Goal: Task Accomplishment & Management: Manage account settings

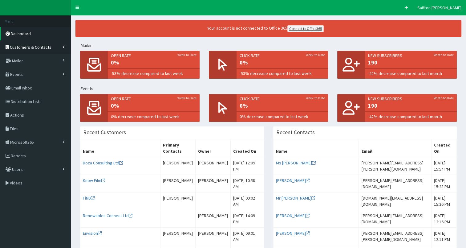
click at [30, 50] on link "Customers & Contacts" at bounding box center [35, 47] width 71 height 14
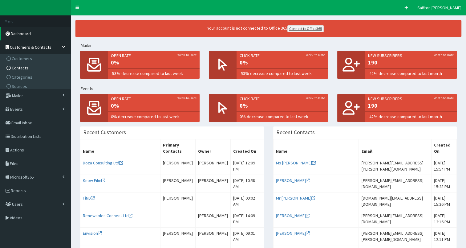
click at [21, 66] on span "Contacts" at bounding box center [20, 68] width 17 height 6
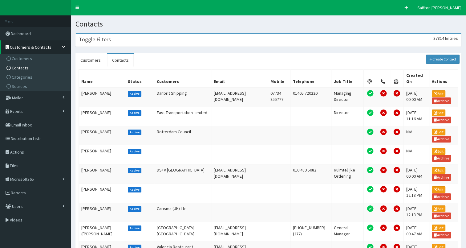
click at [175, 43] on div "Toggle Filters 37814 Entries" at bounding box center [269, 40] width 386 height 13
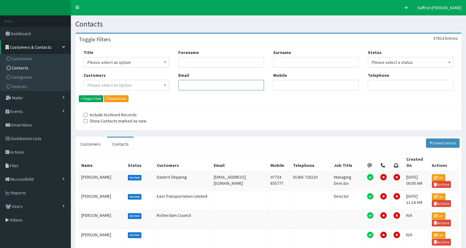
paste input "ryan.hardy@kcom.com"
type input "ryan.hardy@kcom.com"
click at [97, 100] on button "Apply Filter" at bounding box center [91, 98] width 24 height 7
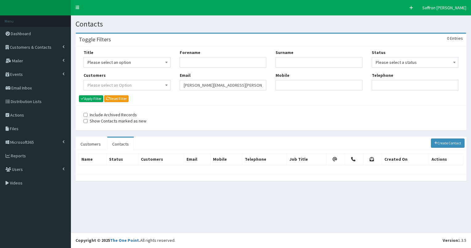
click at [168, 87] on div "Title Please select an option Mr Mrs Ms Miss Dr MP QC MBE MEP CBE" at bounding box center [271, 72] width 384 height 46
paste input "[EMAIL_ADDRESS][PERSON_NAME][DOMAIN_NAME]"
type input "[EMAIL_ADDRESS][PERSON_NAME][DOMAIN_NAME]"
click at [99, 99] on button "Apply Filter" at bounding box center [91, 98] width 24 height 7
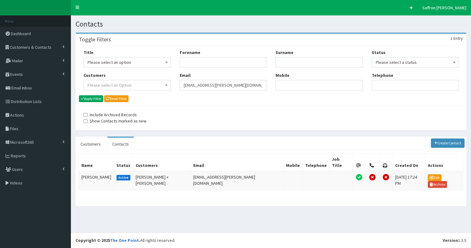
click at [181, 86] on input "[EMAIL_ADDRESS][PERSON_NAME][DOMAIN_NAME]" at bounding box center [223, 85] width 87 height 10
click at [92, 171] on td "[PERSON_NAME]" at bounding box center [96, 180] width 35 height 19
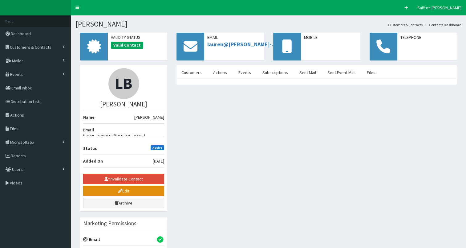
click at [126, 186] on link "Edit" at bounding box center [123, 191] width 81 height 10
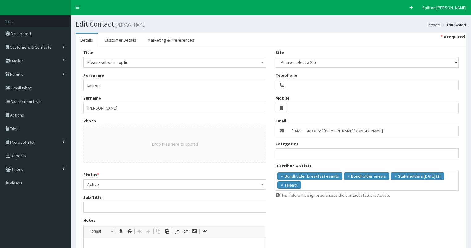
select select
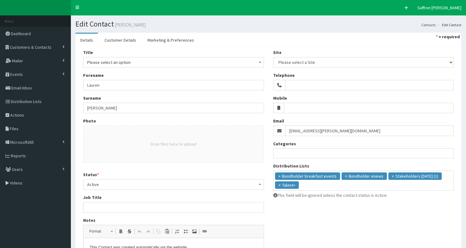
click at [102, 186] on span "Active" at bounding box center [173, 184] width 173 height 9
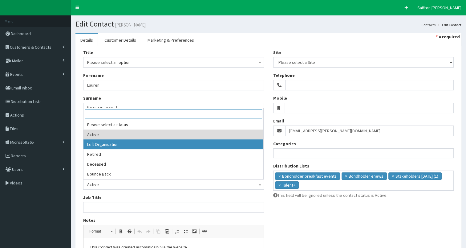
select select "2"
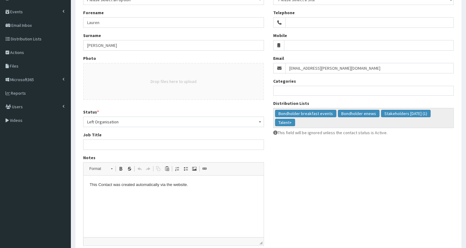
scroll to position [92, 0]
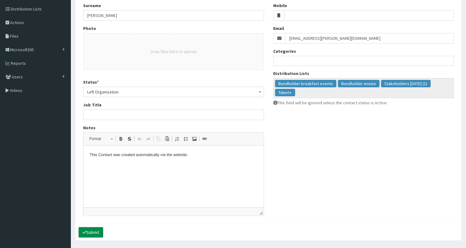
click at [95, 228] on button "Submit" at bounding box center [91, 232] width 25 height 10
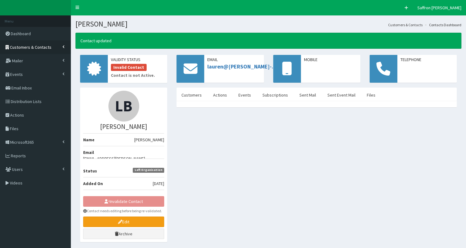
click at [58, 49] on link "Customers & Contacts" at bounding box center [35, 47] width 71 height 14
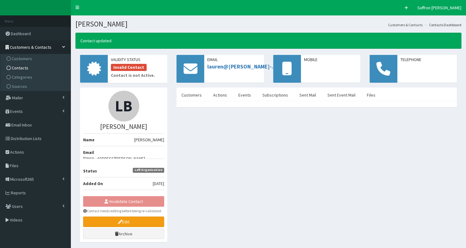
click at [24, 68] on span "Contacts" at bounding box center [20, 68] width 17 height 6
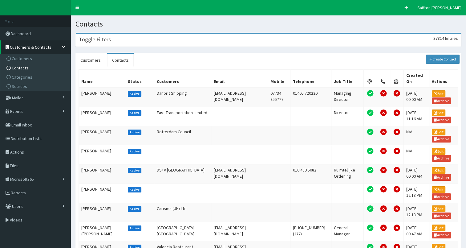
click at [164, 42] on div "Toggle Filters 37814 Entries" at bounding box center [269, 40] width 386 height 13
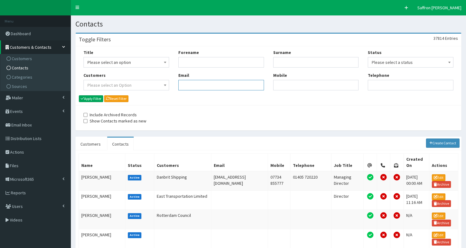
paste input "Steen.Jensen@siemensgamesa.com"
type input "Steen.Jensen@siemensgamesa.com"
click at [88, 99] on button "Apply Filter" at bounding box center [91, 98] width 24 height 7
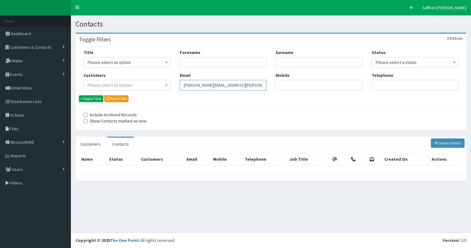
drag, startPoint x: 0, startPoint y: 0, endPoint x: 132, endPoint y: 84, distance: 155.9
click at [132, 84] on div "Title Please select an option Mr Mrs Ms Miss Dr MP QC MBE MEP CBE" at bounding box center [271, 72] width 384 height 46
paste input "laura.marchant@arup.com"
type input "laura.marchant@arup.com"
click at [97, 98] on button "Apply Filter" at bounding box center [91, 98] width 24 height 7
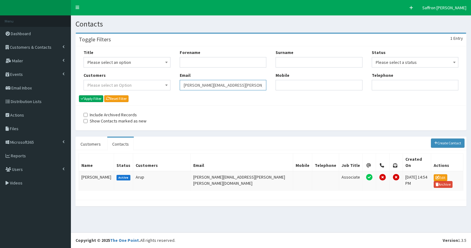
drag, startPoint x: 0, startPoint y: 0, endPoint x: 182, endPoint y: 88, distance: 202.4
click at [182, 88] on input "laura.marchant@arup.com" at bounding box center [223, 85] width 87 height 10
paste input "marc.watterson@arup.com"
type input "marc.watterson@arup.com"
click at [93, 98] on button "Apply Filter" at bounding box center [91, 98] width 24 height 7
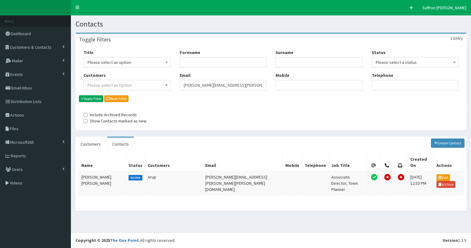
click at [166, 86] on div "Title Please select an option Mr Mrs Ms Miss Dr MP QC MBE MEP CBE" at bounding box center [271, 72] width 384 height 46
paste input "Kevin.Cunnick@hulltrains.co.uk"
type input "Kevin.Cunnick@hulltrains.co.uk"
click at [101, 100] on button "Apply Filter" at bounding box center [91, 98] width 24 height 7
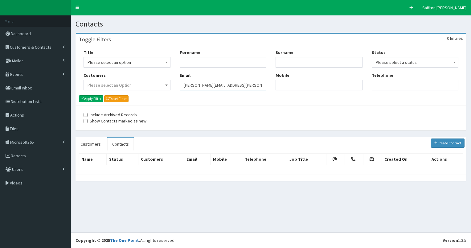
drag, startPoint x: 0, startPoint y: 0, endPoint x: 184, endPoint y: 84, distance: 202.0
click at [184, 84] on input "Kevin.Cunnick@hulltrains.co.uk" at bounding box center [223, 85] width 87 height 10
paste input "jmilson@eon-media.com"
type input "jmilson@eon-media.com"
click at [86, 100] on button "Apply Filter" at bounding box center [91, 98] width 24 height 7
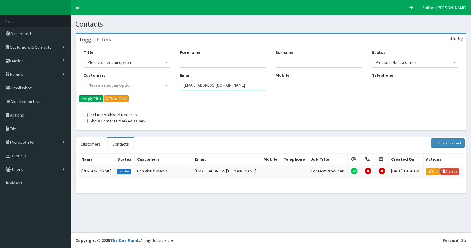
drag, startPoint x: 0, startPoint y: 0, endPoint x: 172, endPoint y: 92, distance: 195.0
click at [172, 92] on div "Title Please select an option Mr Mrs Ms Miss Dr MP QC MBE MEP CBE" at bounding box center [271, 72] width 384 height 46
paste input "(jsaxton@eon-media.com"
click at [186, 85] on input "(jsaxton@eon-media.com" at bounding box center [223, 85] width 87 height 10
click at [185, 85] on input "(jsaxton@eon-media.com" at bounding box center [223, 85] width 87 height 10
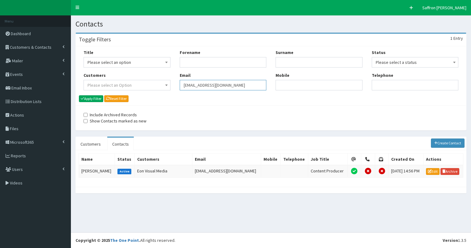
type input "jsaxton@eon-media.com"
click at [79, 95] on button "Apply Filter" at bounding box center [91, 98] width 24 height 7
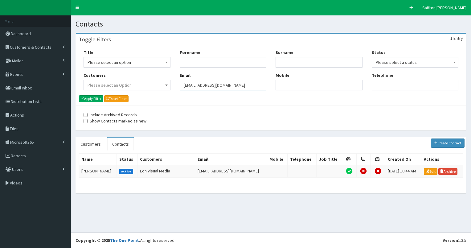
drag, startPoint x: 227, startPoint y: 85, endPoint x: 189, endPoint y: 85, distance: 38.2
click at [189, 85] on input "[EMAIL_ADDRESS][DOMAIN_NAME]" at bounding box center [223, 85] width 87 height 10
type input "j"
paste input "[PERSON_NAME][EMAIL_ADDRESS][PERSON_NAME][DOMAIN_NAME]"
type input "[PERSON_NAME][EMAIL_ADDRESS][PERSON_NAME][DOMAIN_NAME]"
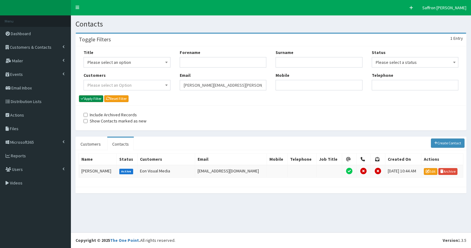
click at [95, 99] on button "Apply Filter" at bounding box center [91, 98] width 24 height 7
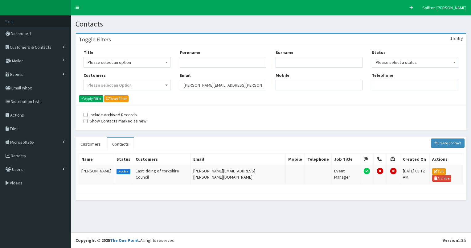
click at [146, 83] on div "Title Please select an option Mr Mrs Ms Miss Dr MP QC MBE MEP CBE" at bounding box center [271, 72] width 384 height 46
paste input "[PERSON_NAME][EMAIL_ADDRESS][DOMAIN_NAME]"
type input "[PERSON_NAME][EMAIL_ADDRESS][DOMAIN_NAME]"
click at [86, 99] on button "Apply Filter" at bounding box center [91, 98] width 24 height 7
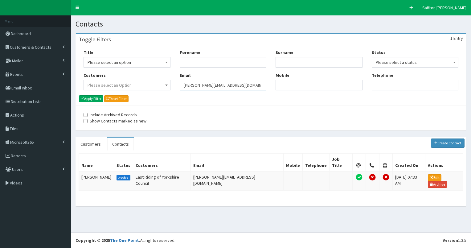
drag, startPoint x: 0, startPoint y: 0, endPoint x: 178, endPoint y: 83, distance: 196.5
click at [178, 83] on div "Forename Email Michael.Toes@eastriding.gov.uk" at bounding box center [223, 72] width 96 height 46
paste input "Mirelle.Richards@arup.com"
type input "Mirelle.Richards@arup.com"
click at [96, 98] on button "Apply Filter" at bounding box center [91, 98] width 24 height 7
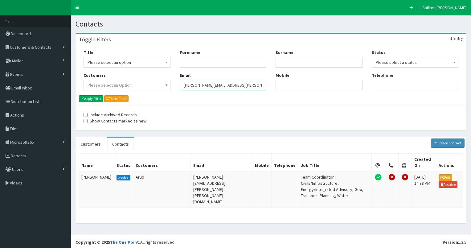
drag, startPoint x: 0, startPoint y: 0, endPoint x: 175, endPoint y: 85, distance: 194.5
click at [175, 85] on div "Forename Email Mirelle.Richards@arup.com" at bounding box center [223, 72] width 96 height 46
paste input "jennifer.laight@arup.com"
type input "jennifer.laight@arup.com"
click at [87, 96] on button "Apply Filter" at bounding box center [91, 98] width 24 height 7
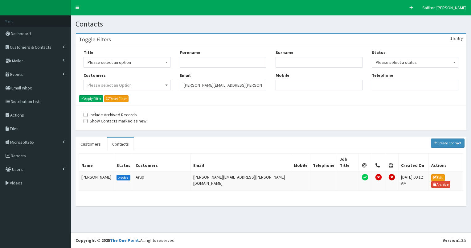
click at [167, 84] on div "Title Please select an option Mr Mrs Ms Miss Dr MP QC MBE MEP CBE" at bounding box center [271, 72] width 384 height 46
paste input "[PERSON_NAME][EMAIL_ADDRESS][PERSON_NAME][PERSON_NAME][DOMAIN_NAME]"
type input "[PERSON_NAME][EMAIL_ADDRESS][PERSON_NAME][PERSON_NAME][DOMAIN_NAME]"
drag, startPoint x: 90, startPoint y: 96, endPoint x: 131, endPoint y: 96, distance: 41.3
click at [90, 96] on button "Apply Filter" at bounding box center [91, 98] width 24 height 7
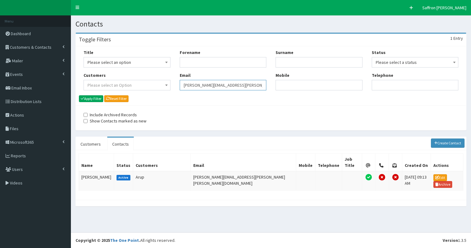
drag, startPoint x: 0, startPoint y: 0, endPoint x: 185, endPoint y: 84, distance: 202.7
click at [184, 85] on input "[PERSON_NAME][EMAIL_ADDRESS][PERSON_NAME][PERSON_NAME][DOMAIN_NAME]" at bounding box center [223, 85] width 87 height 10
paste input "[PERSON_NAME][EMAIL_ADDRESS][PERSON_NAME][DOMAIN_NAME]"
type input "[PERSON_NAME][EMAIL_ADDRESS][PERSON_NAME][DOMAIN_NAME]"
click at [90, 97] on button "Apply Filter" at bounding box center [91, 98] width 24 height 7
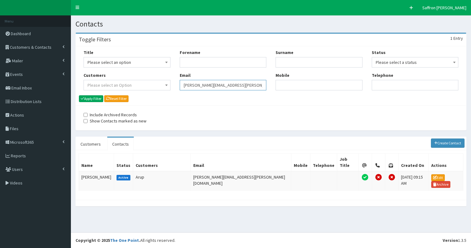
drag, startPoint x: 0, startPoint y: 0, endPoint x: 181, endPoint y: 85, distance: 199.7
click at [181, 85] on input "[PERSON_NAME][EMAIL_ADDRESS][PERSON_NAME][DOMAIN_NAME]" at bounding box center [223, 85] width 87 height 10
paste input "[PERSON_NAME][DOMAIN_NAME][EMAIL_ADDRESS][PERSON_NAME][PERSON_NAME][DOMAIN_NAME]"
type input "[PERSON_NAME][DOMAIN_NAME][EMAIL_ADDRESS][PERSON_NAME][PERSON_NAME][DOMAIN_NAME]"
click at [101, 96] on button "Apply Filter" at bounding box center [91, 98] width 24 height 7
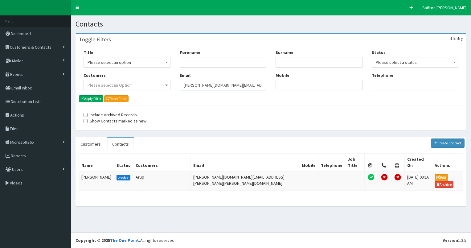
drag, startPoint x: 0, startPoint y: 0, endPoint x: 171, endPoint y: 85, distance: 191.1
click at [171, 85] on div "Title Please select an option Mr Mrs Ms Miss Dr MP QC MBE MEP CBE" at bounding box center [271, 72] width 384 height 46
paste input "Toni.Evans@Siemensgamesa.com"
type input "Toni.Evans@Siemensgamesa.com"
click at [100, 99] on button "Apply Filter" at bounding box center [91, 98] width 24 height 7
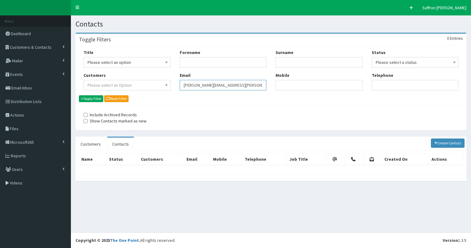
drag, startPoint x: 249, startPoint y: 88, endPoint x: 149, endPoint y: 91, distance: 99.9
click at [149, 91] on div "Title Please select an option Mr Mrs Ms Miss Dr MP QC MBE MEP CBE" at bounding box center [271, 72] width 384 height 46
paste input "[DOMAIN_NAME][EMAIL_ADDRESS][PERSON_NAME][DOMAIN_NAME]"
type input "jonathan.green@arup.com"
click at [101, 99] on button "Apply Filter" at bounding box center [91, 98] width 24 height 7
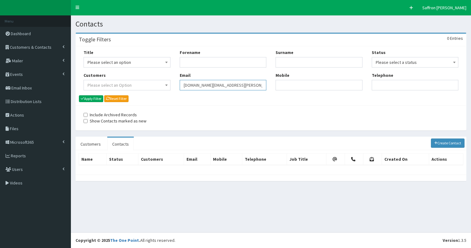
drag, startPoint x: 0, startPoint y: 0, endPoint x: 174, endPoint y: 89, distance: 195.5
click at [174, 89] on div "Title Please select an option Mr Mrs Ms Miss Dr MP QC MBE MEP CBE" at bounding box center [271, 72] width 384 height 46
paste input "amy.lewis@arup.com"
type input "amy.lewis@arup.com"
click at [95, 99] on button "Apply Filter" at bounding box center [91, 98] width 24 height 7
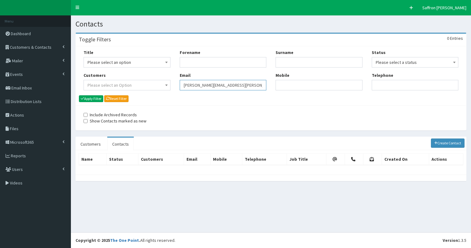
drag, startPoint x: 0, startPoint y: 0, endPoint x: 175, endPoint y: 86, distance: 195.2
click at [175, 86] on div "Forename Email amy.lewis@arup.com" at bounding box center [223, 72] width 96 height 46
paste input "[EMAIL_ADDRESS][DOMAIN_NAME]"
type input "[EMAIL_ADDRESS][DOMAIN_NAME]"
click at [92, 97] on button "Apply Filter" at bounding box center [91, 98] width 24 height 7
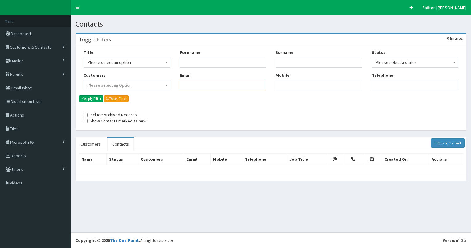
paste input "[PERSON_NAME][EMAIL_ADDRESS][PERSON_NAME][DOMAIN_NAME]"
type input "[PERSON_NAME][EMAIL_ADDRESS][PERSON_NAME][DOMAIN_NAME]"
click at [100, 96] on button "Apply Filter" at bounding box center [91, 98] width 24 height 7
click at [179, 86] on div "Forename Email [PERSON_NAME][EMAIL_ADDRESS][PERSON_NAME][DOMAIN_NAME]" at bounding box center [223, 72] width 96 height 46
paste input "[EMAIL_ADDRESS][PERSON_NAME][DOMAIN_NAME]"
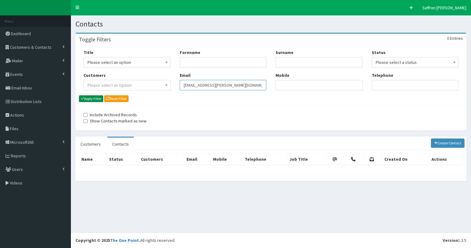
type input "[EMAIL_ADDRESS][PERSON_NAME][DOMAIN_NAME]"
click at [92, 101] on button "Apply Filter" at bounding box center [91, 98] width 24 height 7
drag, startPoint x: 0, startPoint y: 0, endPoint x: 174, endPoint y: 86, distance: 194.0
click at [174, 86] on div "Title Please select an option Mr Mrs Ms Miss Dr MP QC MBE MEP CBE" at bounding box center [271, 72] width 384 height 46
paste input "Lu.Yang@arup.com"
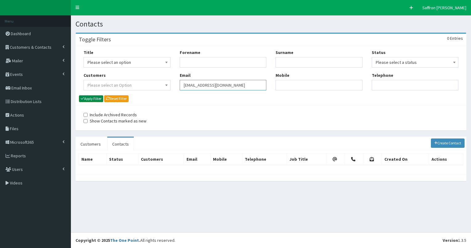
type input "Lu.Yang@arup.com"
click at [93, 99] on button "Apply Filter" at bounding box center [91, 98] width 24 height 7
drag, startPoint x: 229, startPoint y: 84, endPoint x: 181, endPoint y: 84, distance: 47.5
click at [181, 84] on input "Lu.Yang@arup.com" at bounding box center [223, 85] width 87 height 10
paste input "Jmcdonald@forestpineshotel.co.uk"
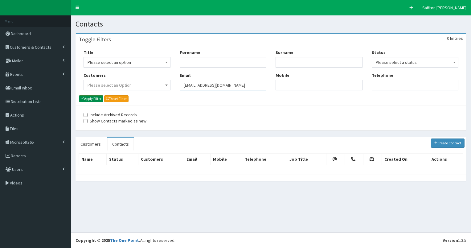
type input "Jmcdonald@forestpineshotel.co.uk"
click at [97, 100] on button "Apply Filter" at bounding box center [91, 98] width 24 height 7
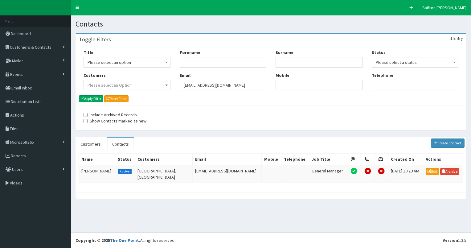
click at [175, 87] on div "Forename Email Jmcdonald@forestpineshotel.co.uk" at bounding box center [223, 72] width 96 height 46
paste input "sophie.west@arup.com"
type input "[PERSON_NAME][EMAIL_ADDRESS][DOMAIN_NAME]"
click at [102, 97] on button "Apply Filter" at bounding box center [91, 98] width 24 height 7
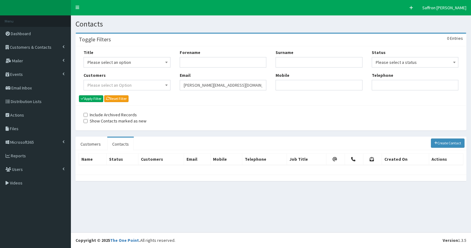
click at [183, 87] on input "[PERSON_NAME][EMAIL_ADDRESS][DOMAIN_NAME]" at bounding box center [223, 85] width 87 height 10
drag, startPoint x: 215, startPoint y: 92, endPoint x: 207, endPoint y: 84, distance: 10.9
paste input "[PERSON_NAME][EMAIL_ADDRESS][PERSON_NAME][PERSON_NAME][DOMAIN_NAME]"
type input "[PERSON_NAME][EMAIL_ADDRESS][PERSON_NAME][PERSON_NAME][DOMAIN_NAME]"
click at [84, 99] on icon "submit" at bounding box center [82, 98] width 3 height 4
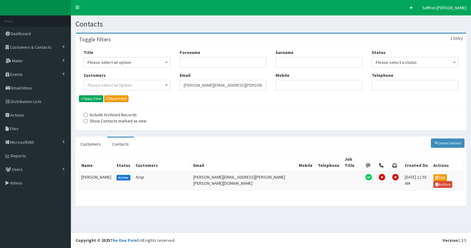
click at [160, 84] on div "Title Please select an option Mr Mrs Ms Miss Dr MP QC MBE MEP CBE" at bounding box center [271, 72] width 384 height 46
paste input "[PERSON_NAME][EMAIL_ADDRESS][PERSON_NAME][PERSON_NAME][DOMAIN_NAME]"
type input "[PERSON_NAME][EMAIL_ADDRESS][PERSON_NAME][PERSON_NAME][DOMAIN_NAME]"
click at [93, 97] on button "Apply Filter" at bounding box center [91, 98] width 24 height 7
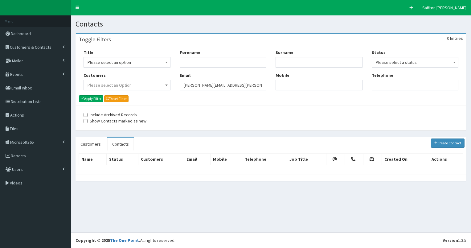
click at [169, 85] on div "Title Please select an option Mr Mrs Ms Miss Dr MP QC MBE MEP CBE" at bounding box center [271, 72] width 384 height 46
paste input "[EMAIL_ADDRESS][DOMAIN_NAME]"
type input "[EMAIL_ADDRESS][DOMAIN_NAME]"
click at [89, 96] on button "Apply Filter" at bounding box center [91, 98] width 24 height 7
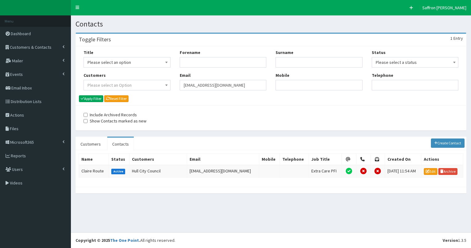
click at [184, 88] on input "[EMAIL_ADDRESS][DOMAIN_NAME]" at bounding box center [223, 85] width 87 height 10
